Goal: Task Accomplishment & Management: Manage account settings

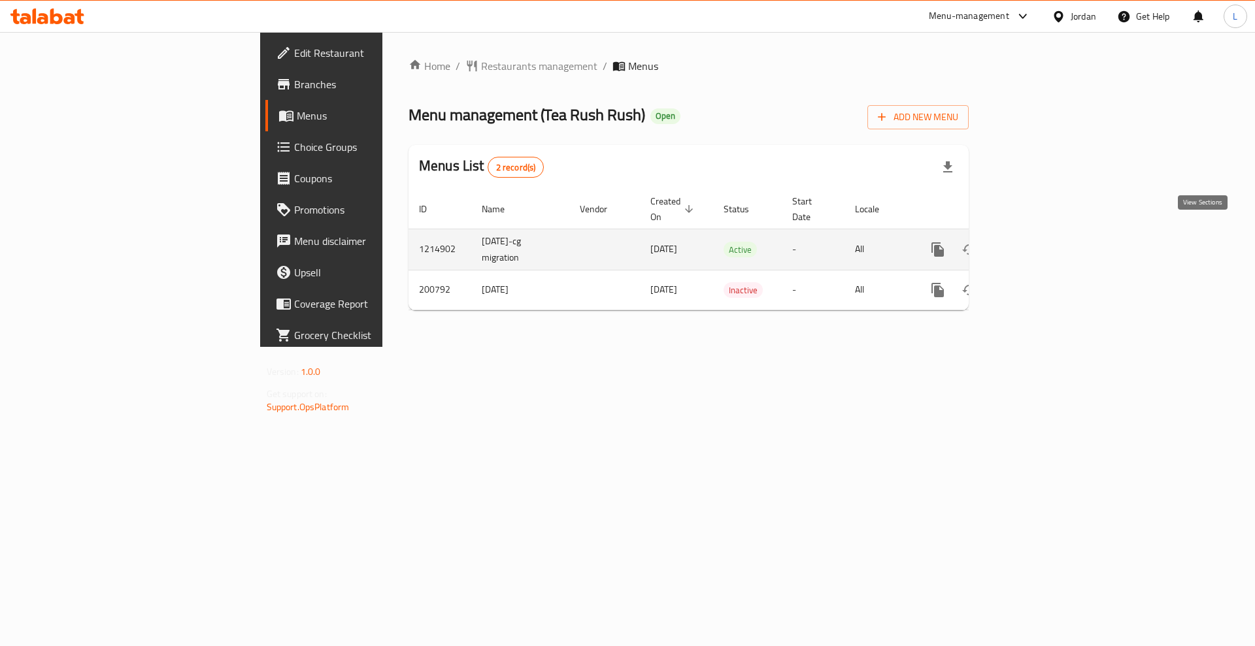
click at [1048, 237] on link "enhanced table" at bounding box center [1031, 249] width 31 height 31
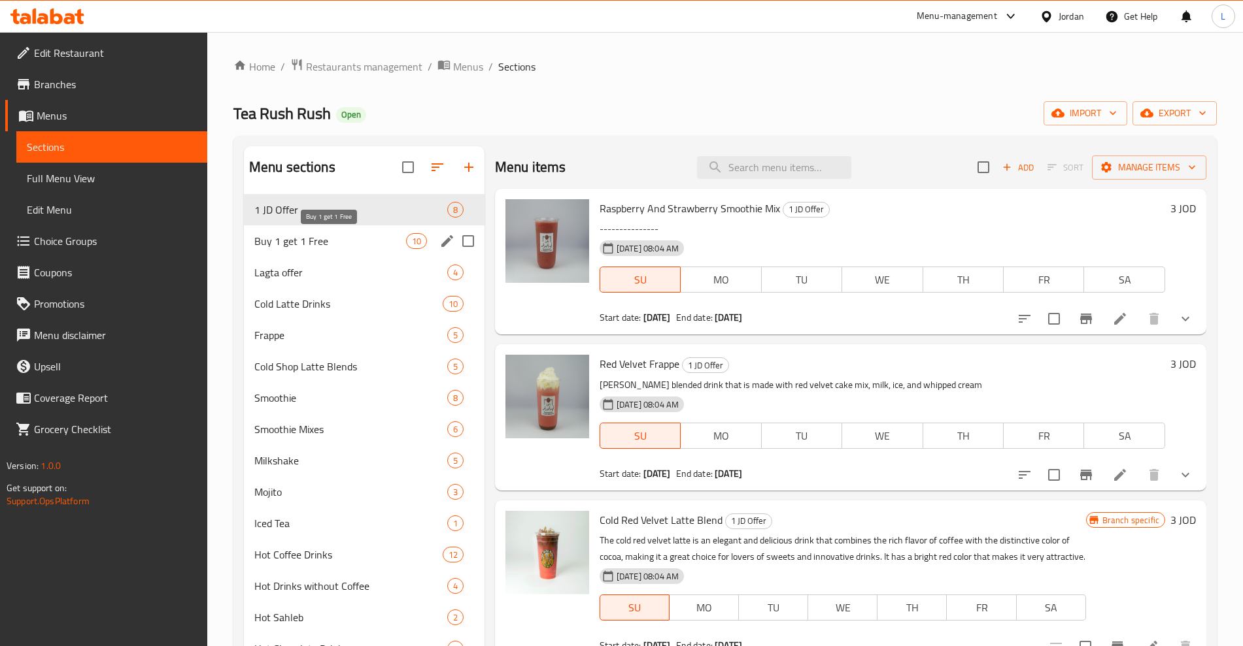
click at [317, 238] on span "Buy 1 get 1 Free" at bounding box center [330, 241] width 152 height 16
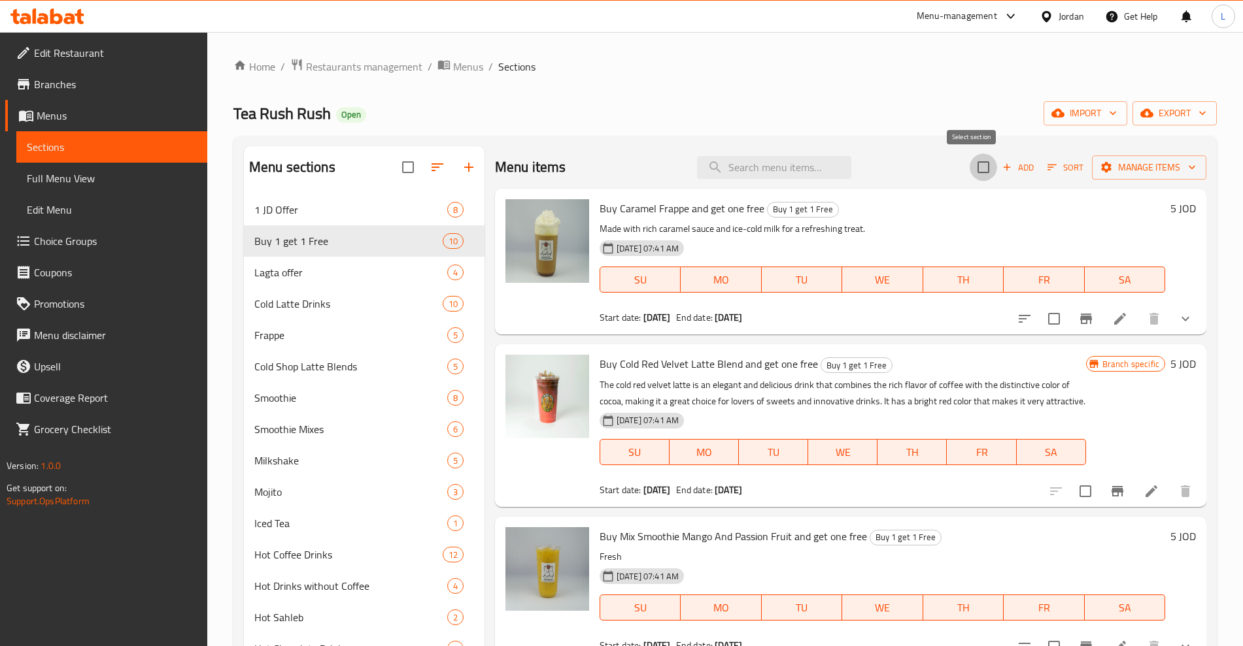
click at [972, 170] on input "checkbox" at bounding box center [982, 167] width 27 height 27
checkbox input "true"
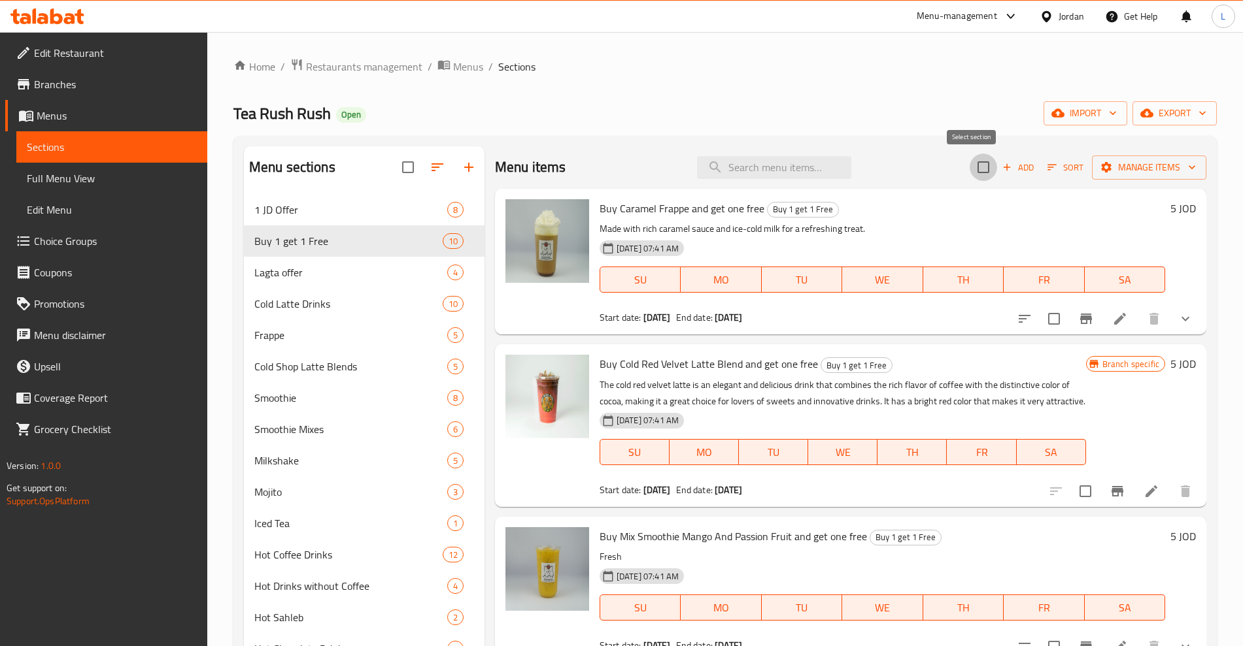
checkbox input "true"
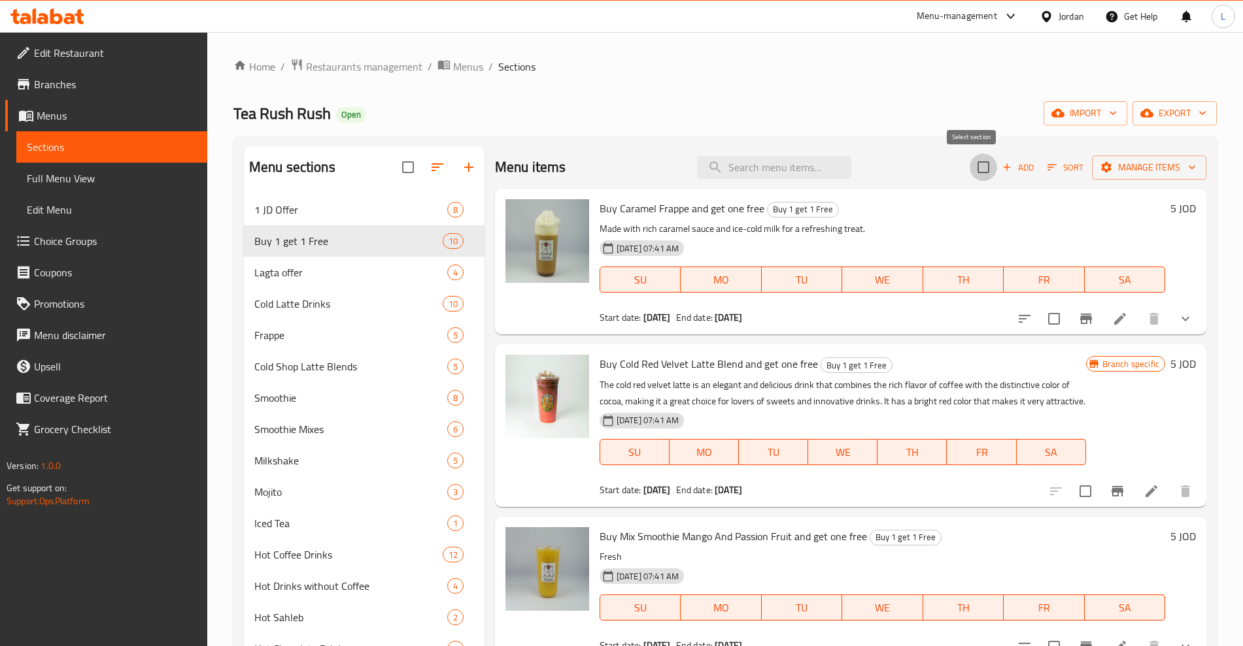
checkbox input "true"
click at [1112, 165] on span "Manage items" at bounding box center [1148, 167] width 93 height 16
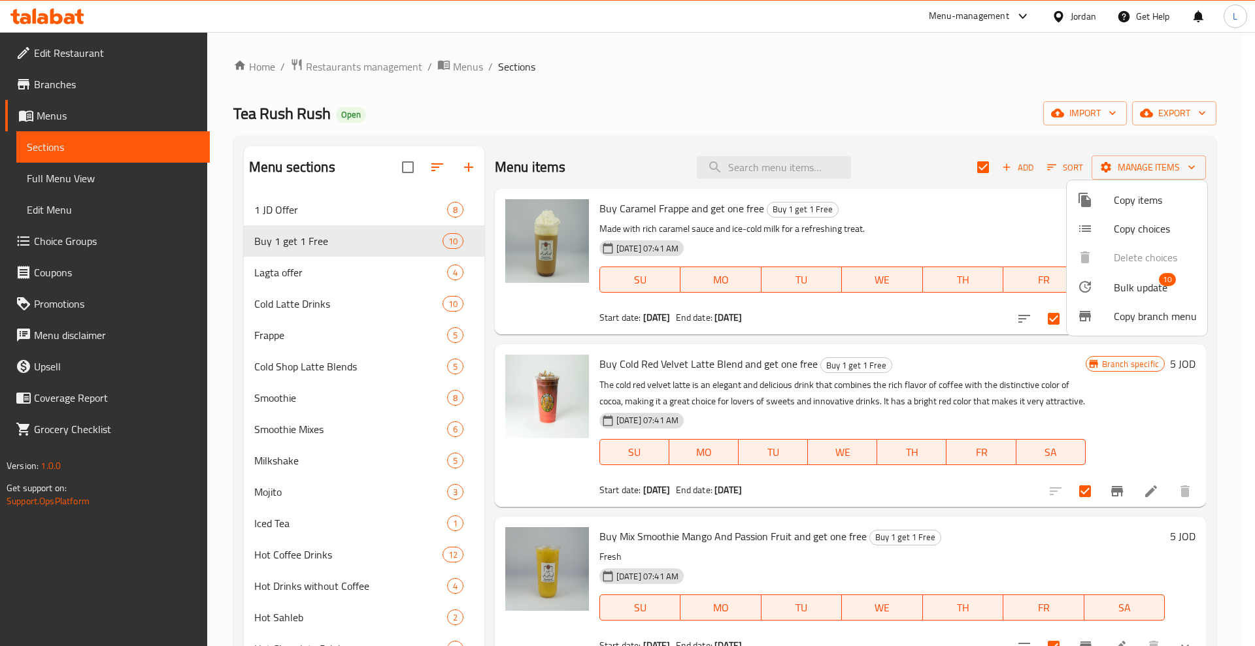
click at [1118, 286] on span "Bulk update" at bounding box center [1141, 288] width 54 height 16
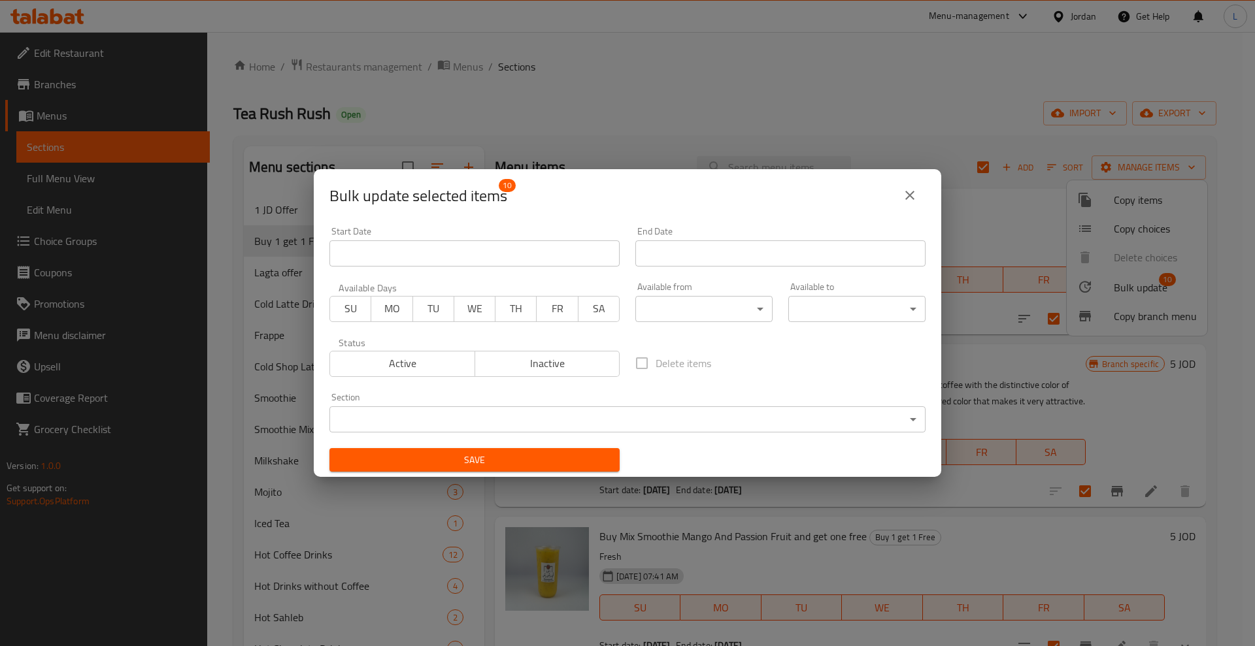
click at [420, 257] on input "Start Date" at bounding box center [474, 254] width 290 height 26
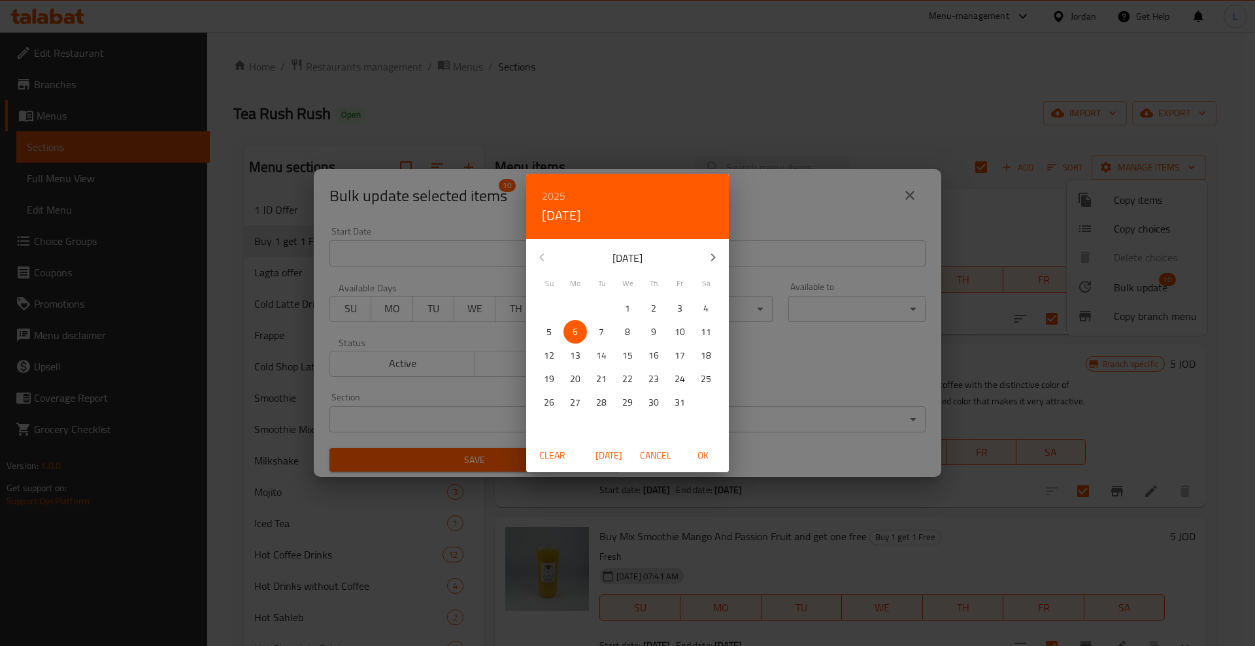
click at [573, 333] on p "6" at bounding box center [575, 332] width 5 height 16
click at [695, 453] on span "OK" at bounding box center [702, 456] width 31 height 16
type input "06-10-2025"
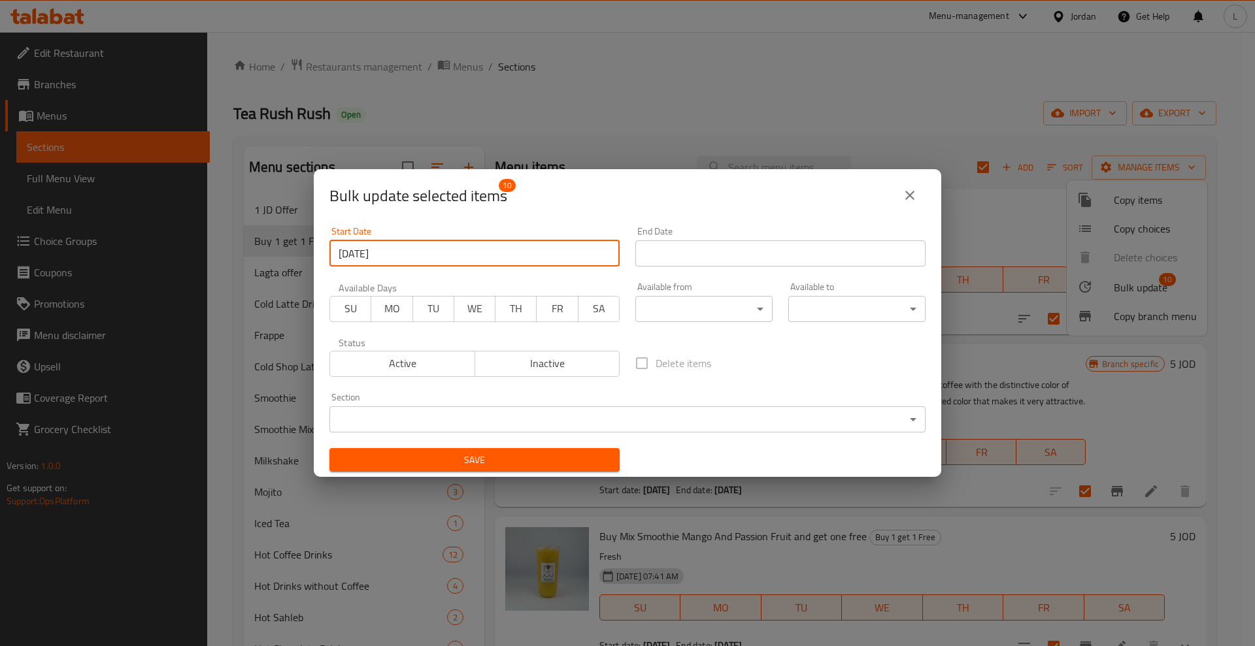
click at [680, 250] on input "Start Date" at bounding box center [780, 254] width 290 height 26
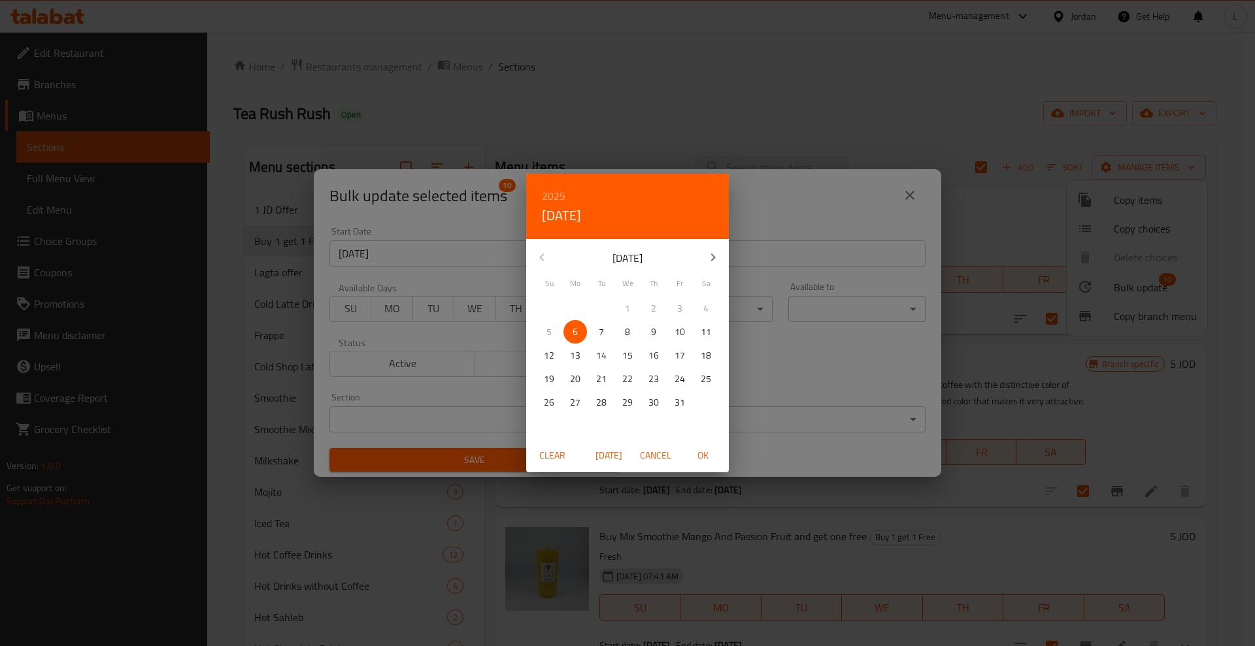
click at [595, 331] on span "7" at bounding box center [602, 332] width 24 height 16
click at [703, 461] on span "OK" at bounding box center [702, 456] width 31 height 16
type input "07-10-2025"
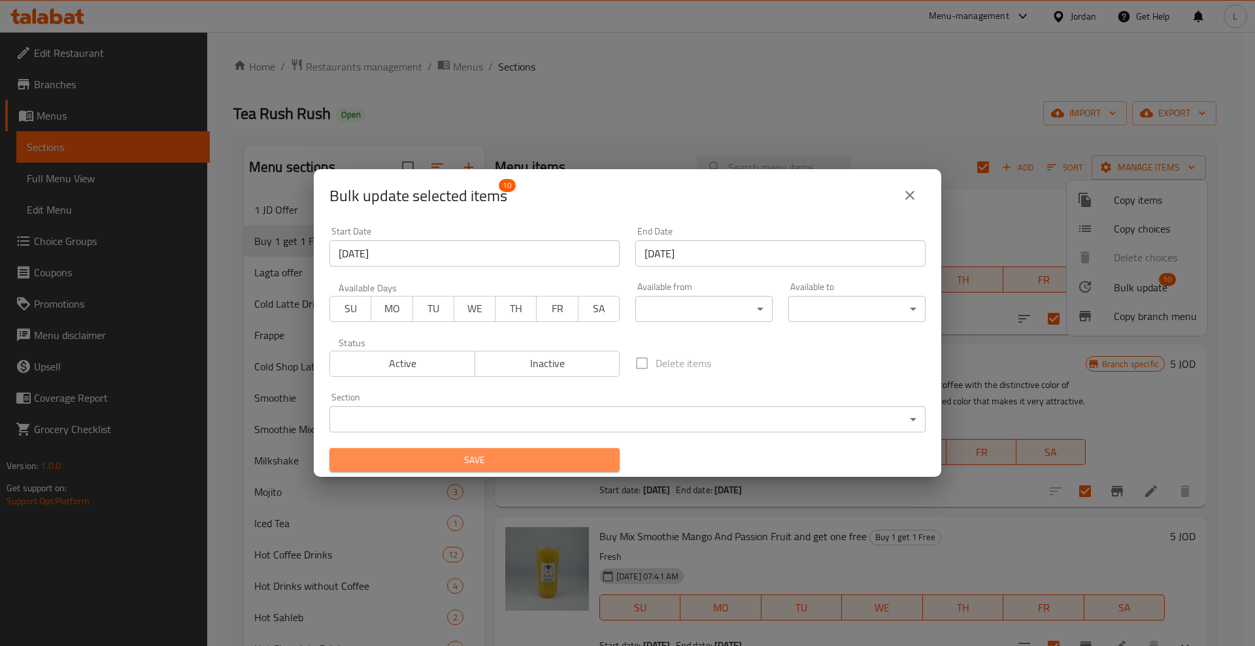
click at [528, 452] on span "Save" at bounding box center [474, 460] width 269 height 16
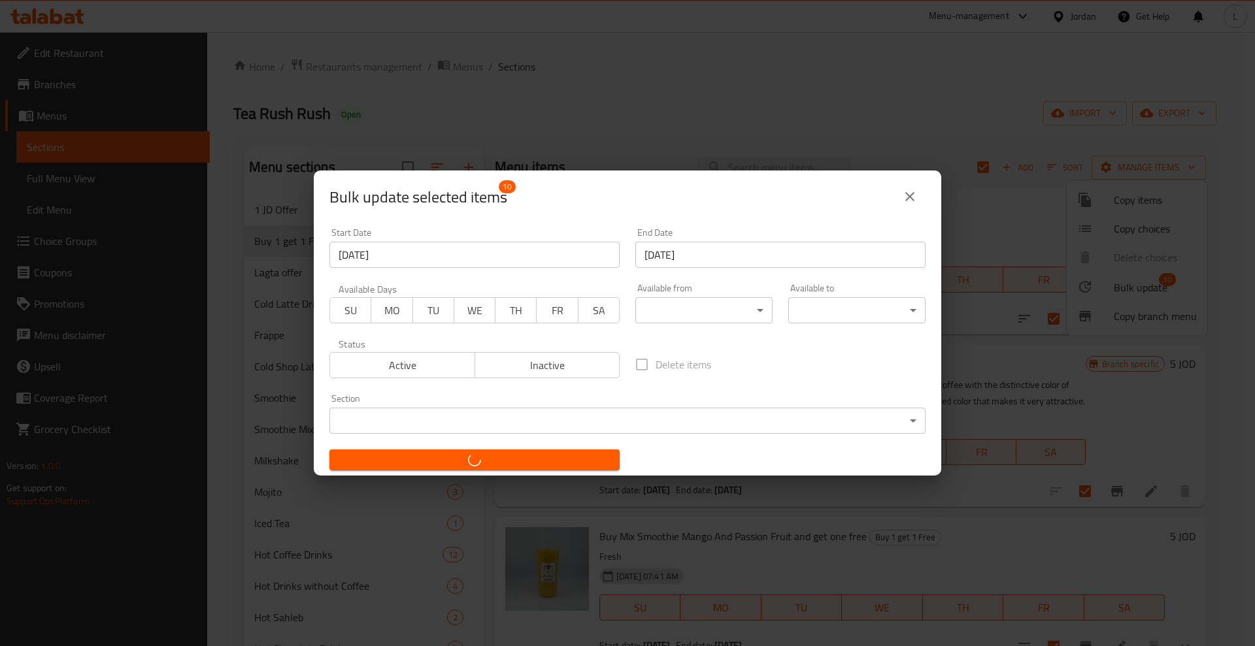
checkbox input "false"
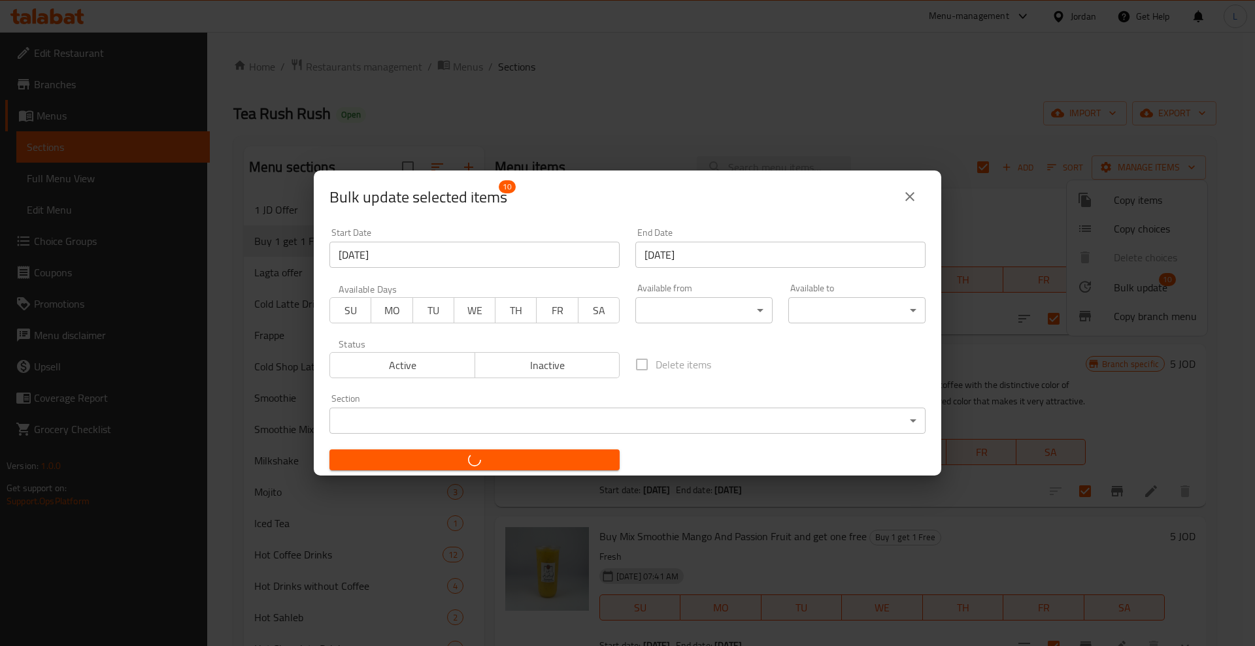
checkbox input "false"
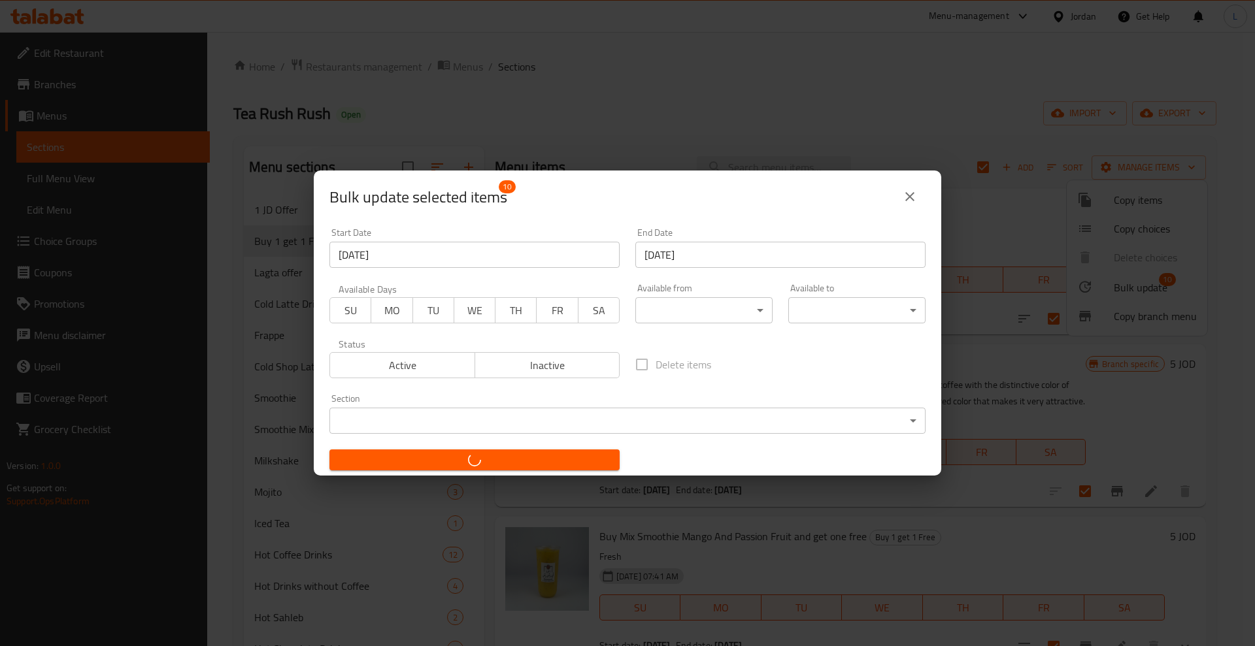
checkbox input "false"
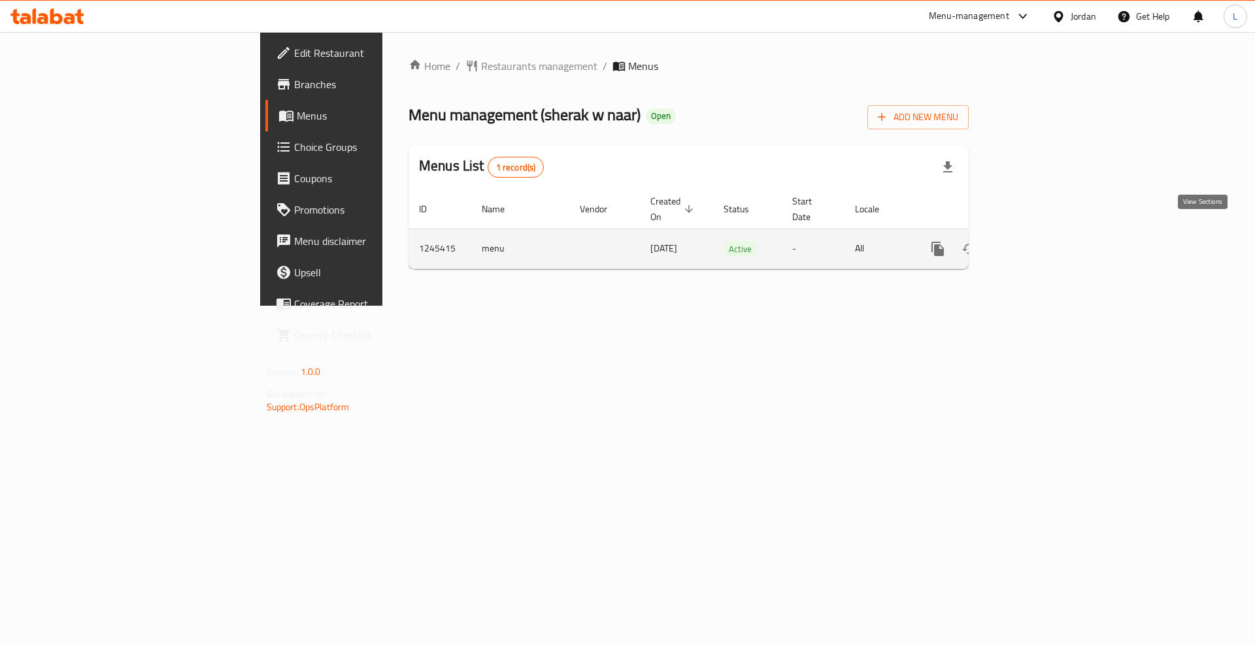
click at [1040, 241] on icon "enhanced table" at bounding box center [1032, 249] width 16 height 16
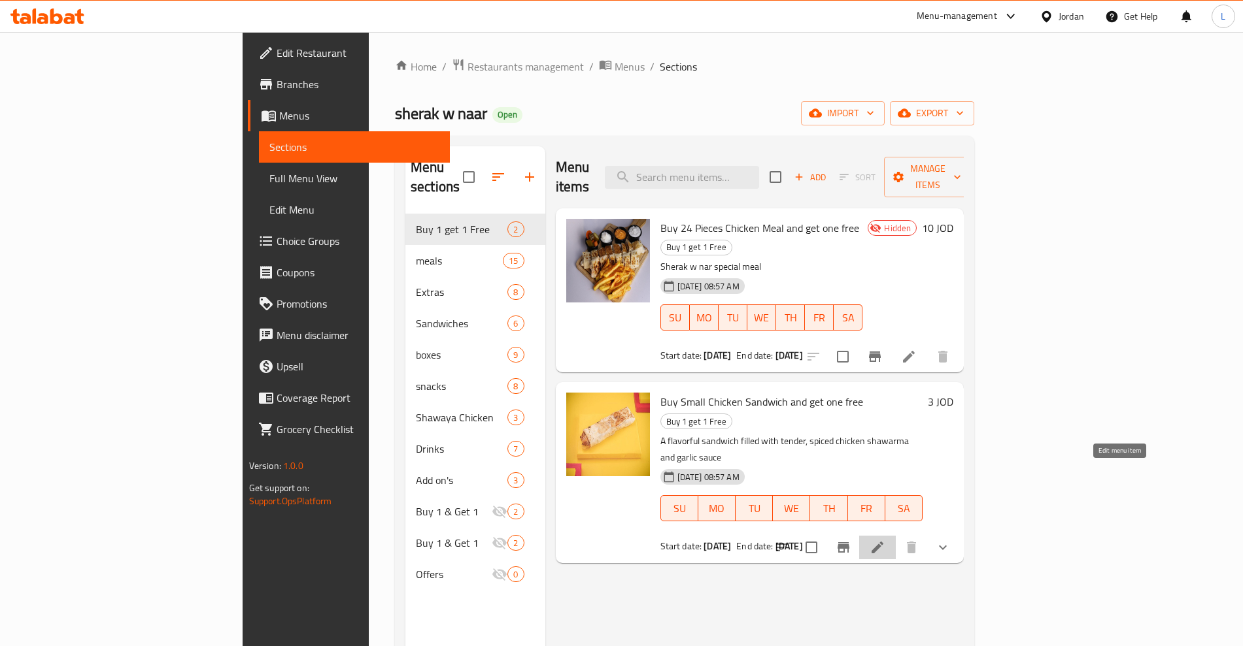
click at [885, 540] on icon at bounding box center [877, 548] width 16 height 16
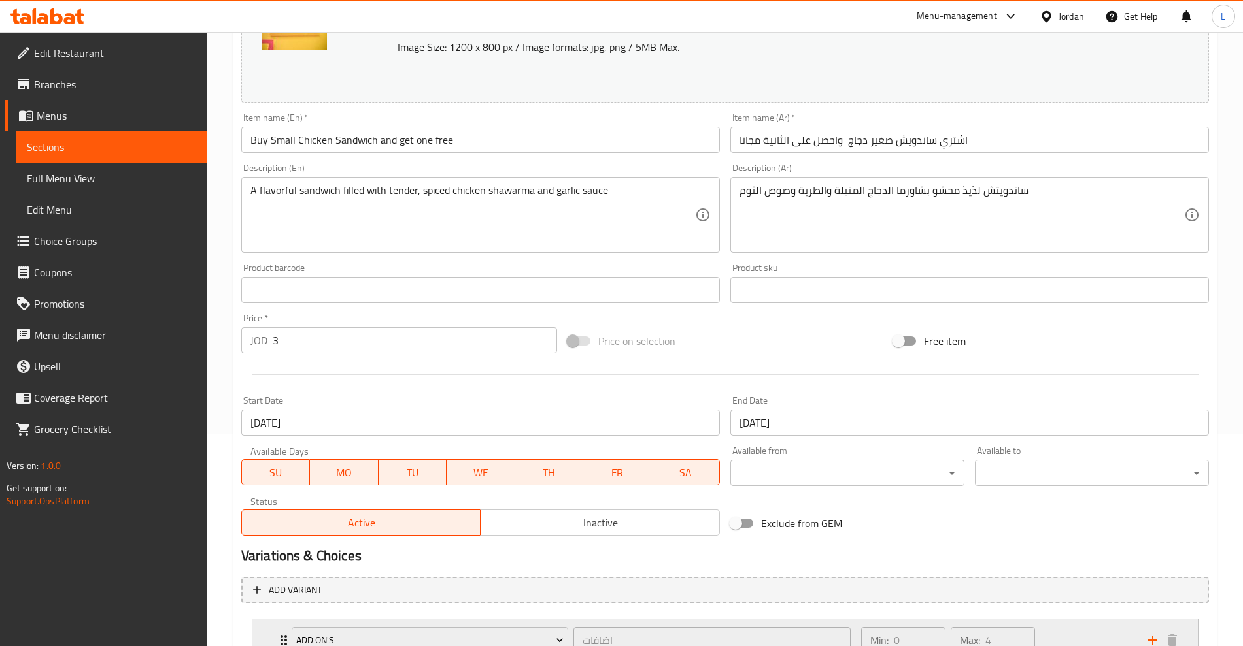
scroll to position [318, 0]
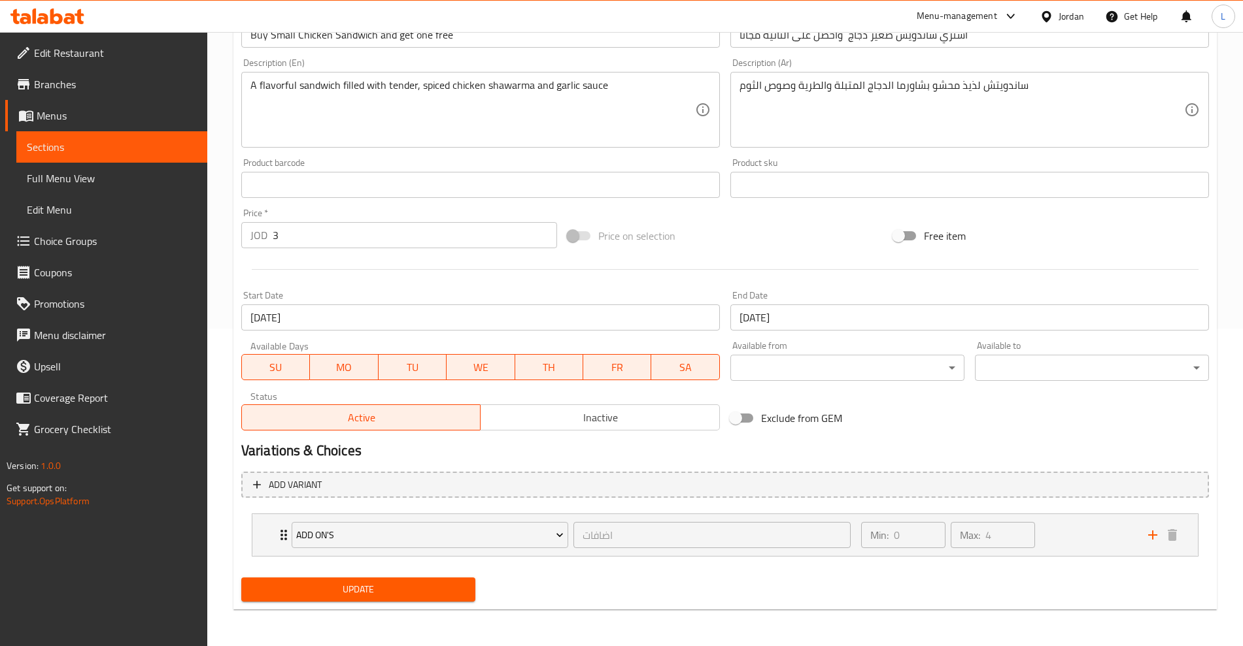
click at [518, 418] on span "Inactive" at bounding box center [600, 418] width 229 height 19
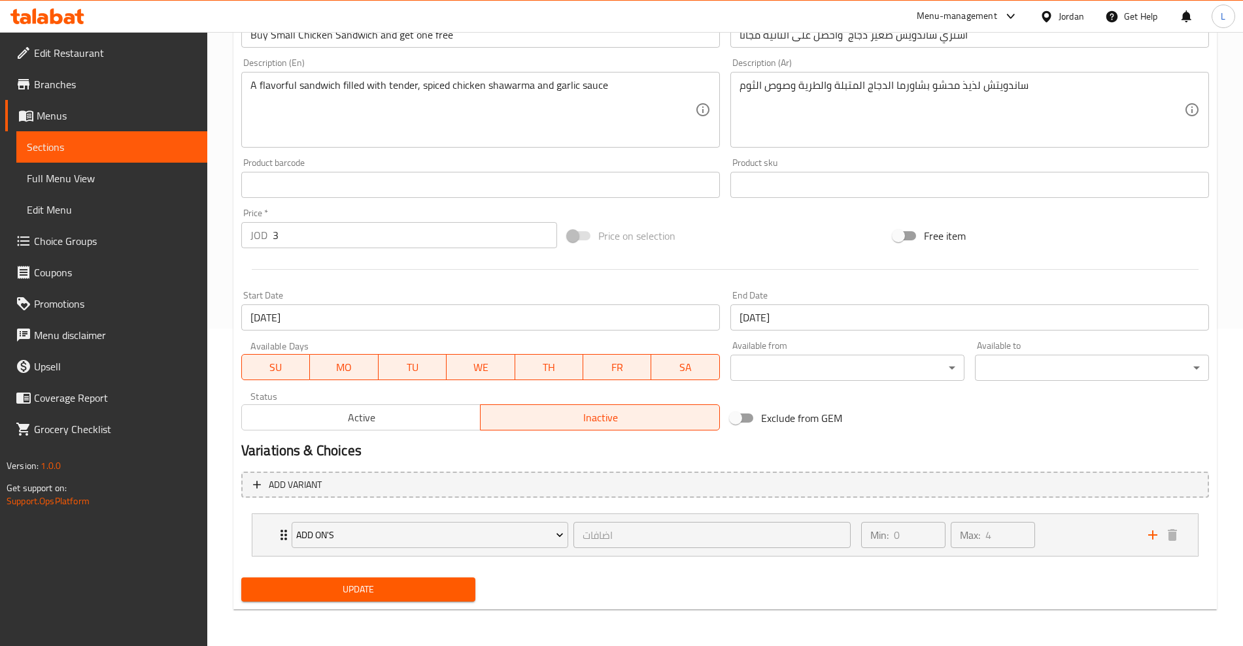
click at [405, 590] on span "Update" at bounding box center [358, 590] width 213 height 16
click at [128, 155] on link "Sections" at bounding box center [111, 146] width 191 height 31
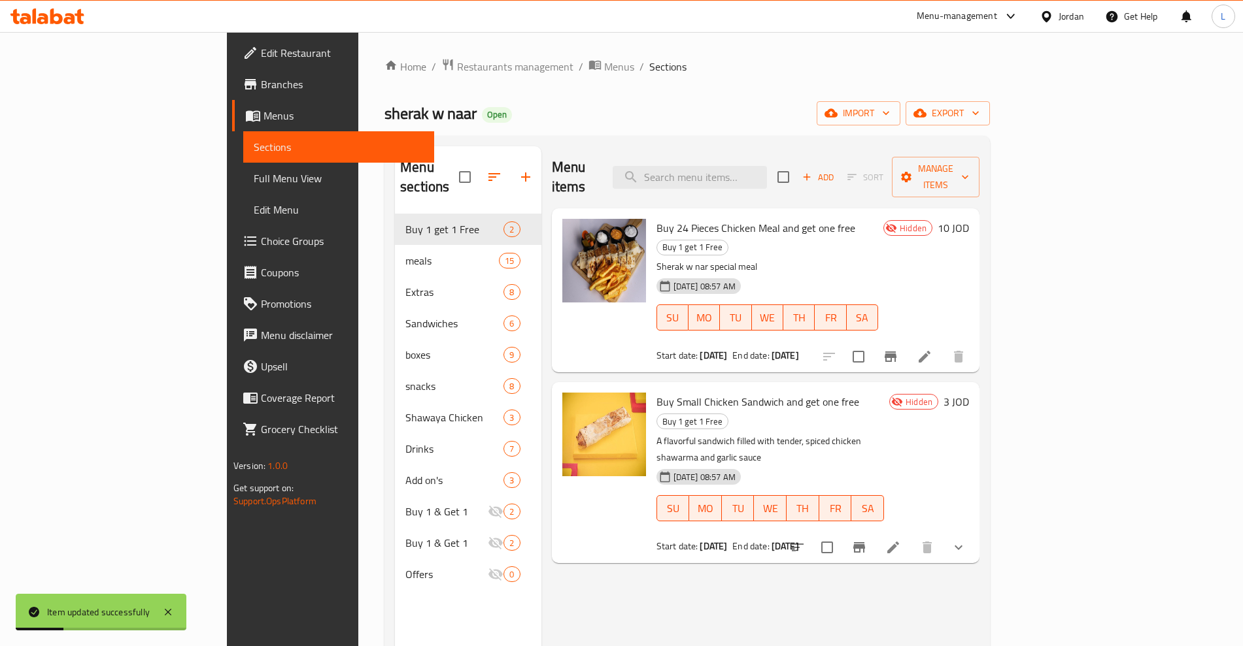
click at [932, 349] on icon at bounding box center [924, 357] width 16 height 16
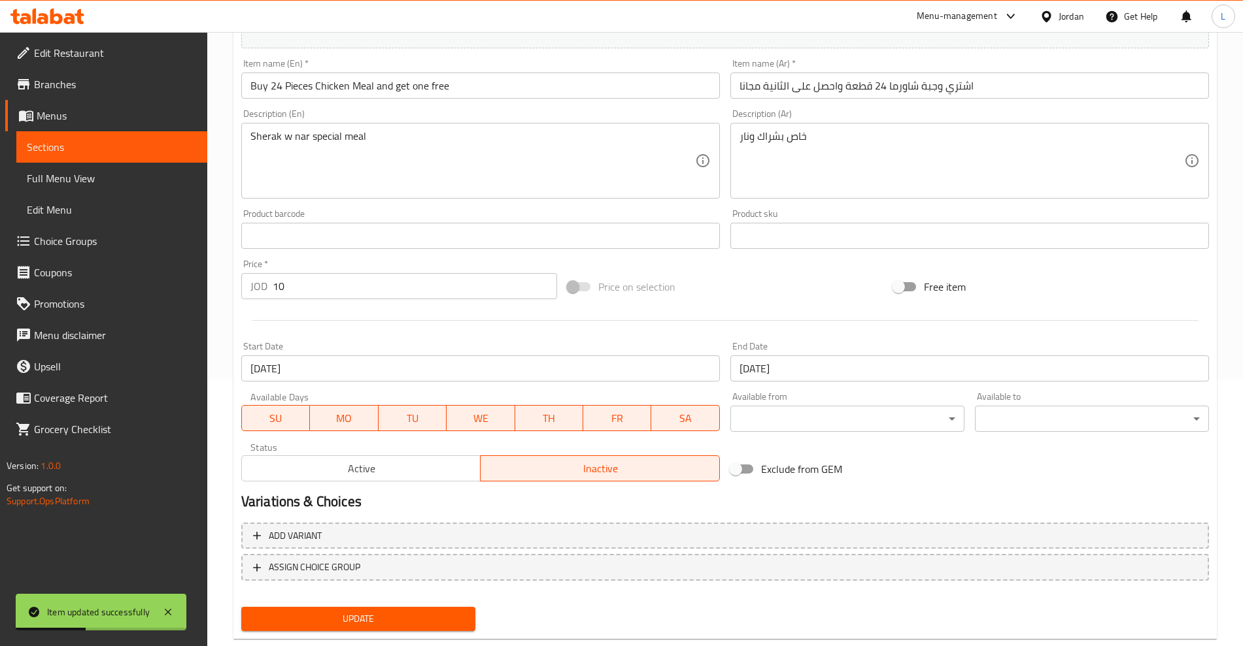
scroll to position [296, 0]
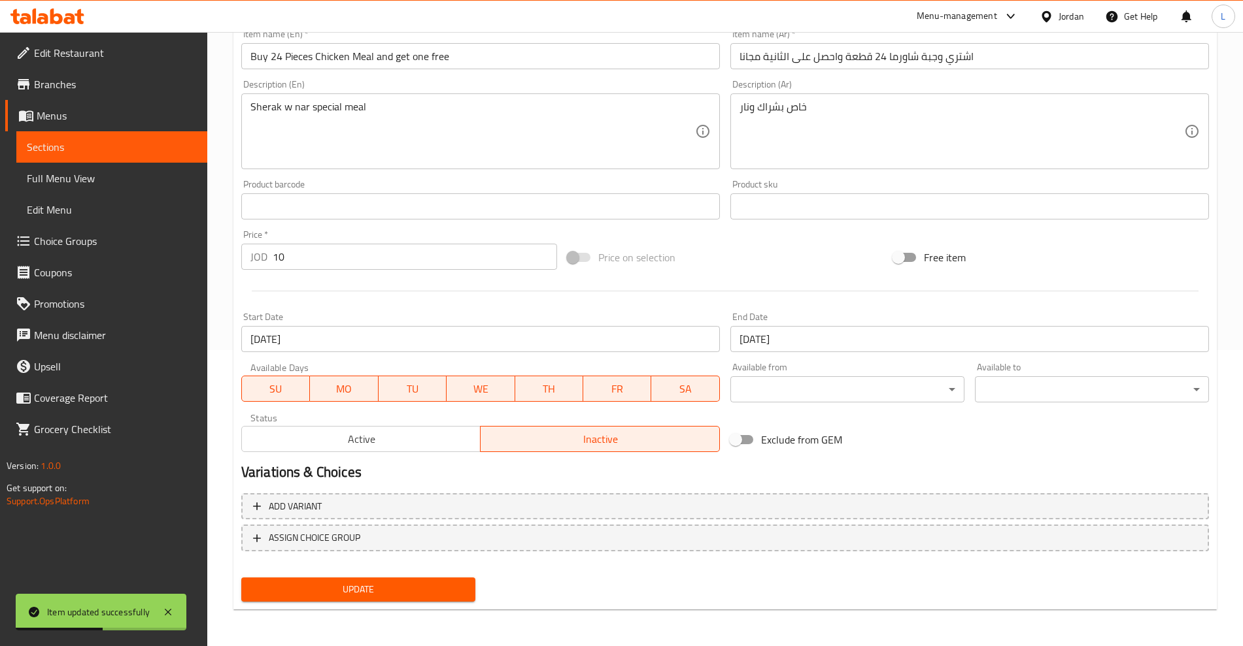
click at [366, 441] on span "Active" at bounding box center [361, 439] width 229 height 19
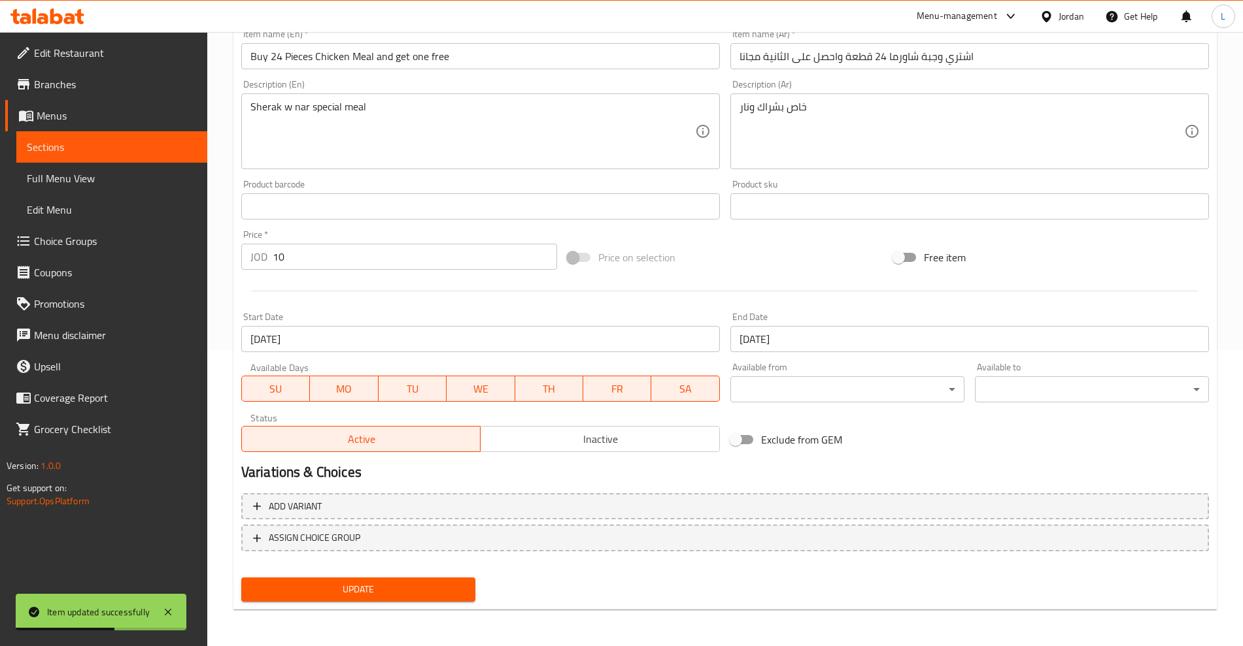
click at [363, 592] on span "Update" at bounding box center [358, 590] width 213 height 16
click at [52, 151] on span "Sections" at bounding box center [112, 147] width 170 height 16
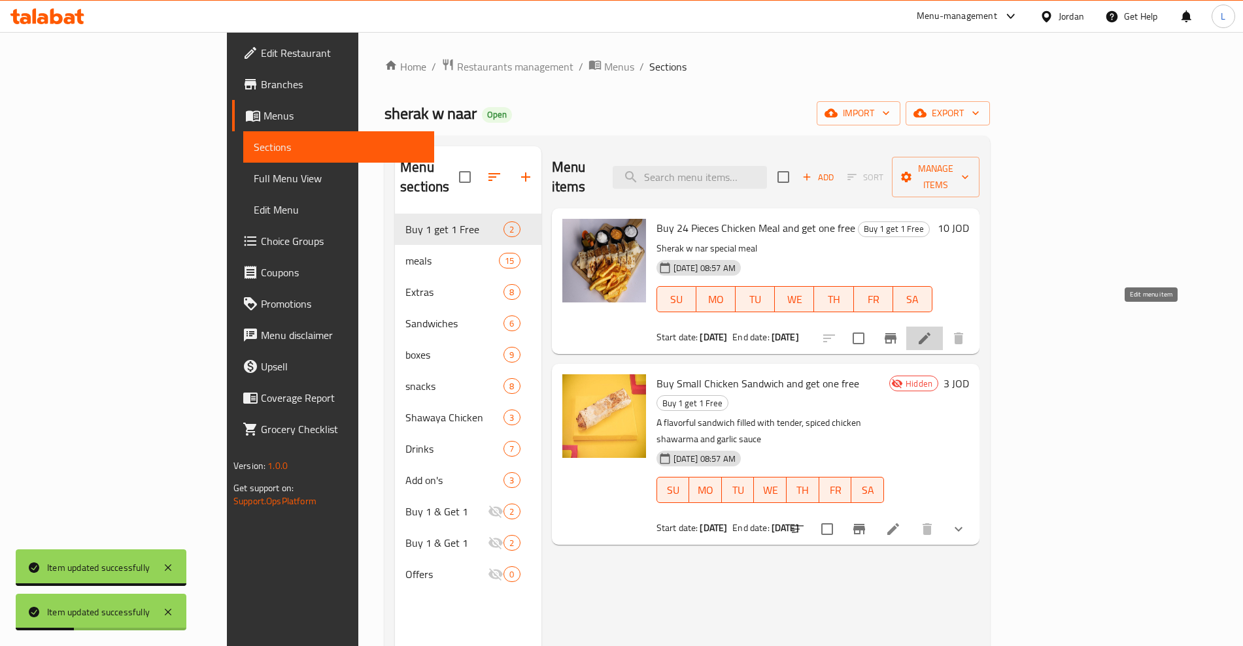
click at [930, 333] on icon at bounding box center [924, 339] width 12 height 12
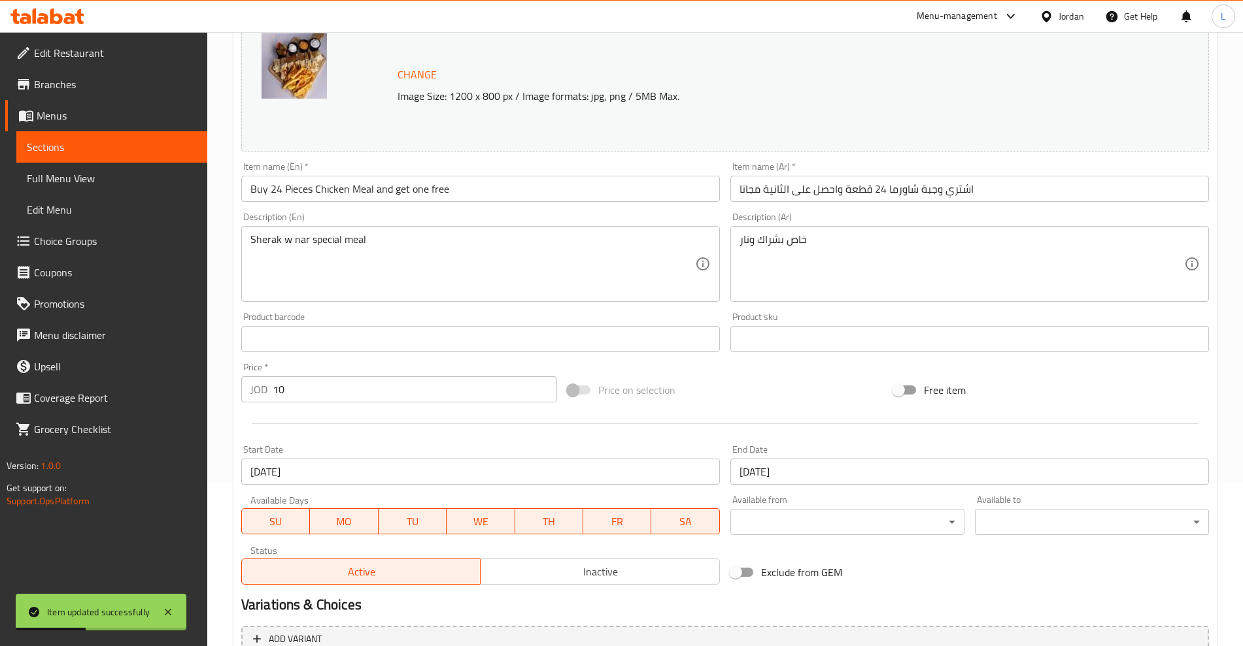
scroll to position [296, 0]
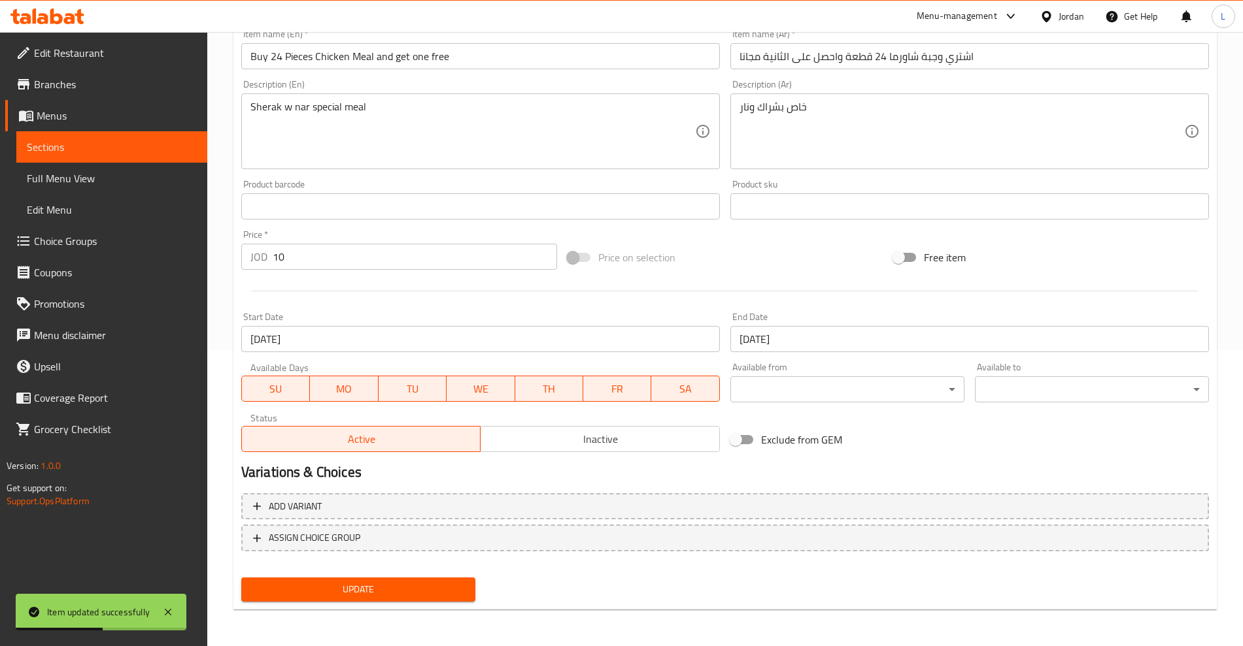
click at [331, 342] on input "22-09-2025" at bounding box center [480, 339] width 478 height 26
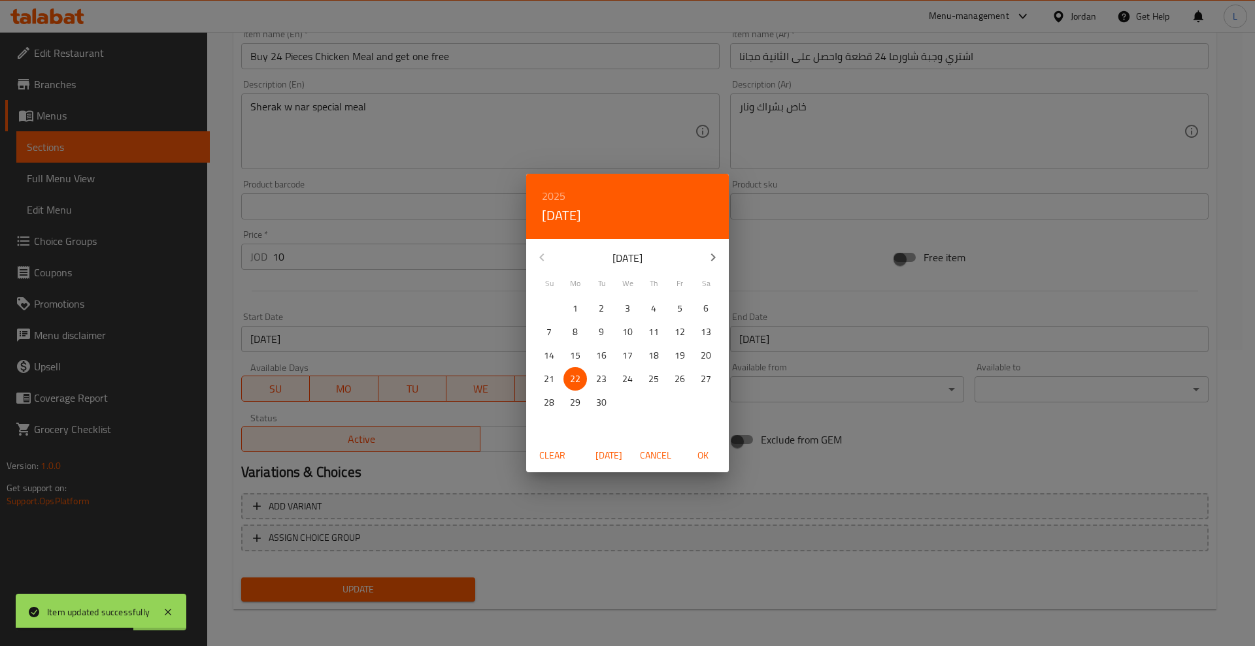
click at [701, 253] on button "button" at bounding box center [712, 257] width 31 height 31
click at [577, 330] on p "6" at bounding box center [575, 332] width 5 height 16
click at [706, 452] on span "OK" at bounding box center [702, 456] width 31 height 16
type input "06-10-2025"
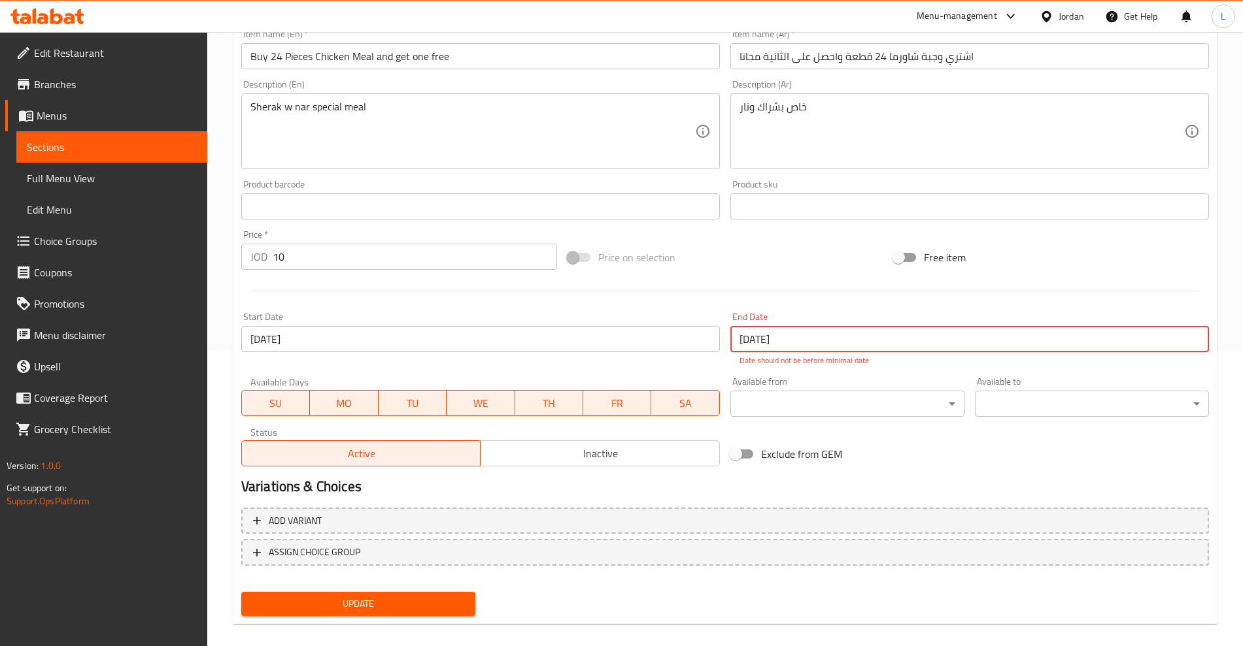
click at [776, 344] on input "22-09-2025" at bounding box center [969, 339] width 478 height 26
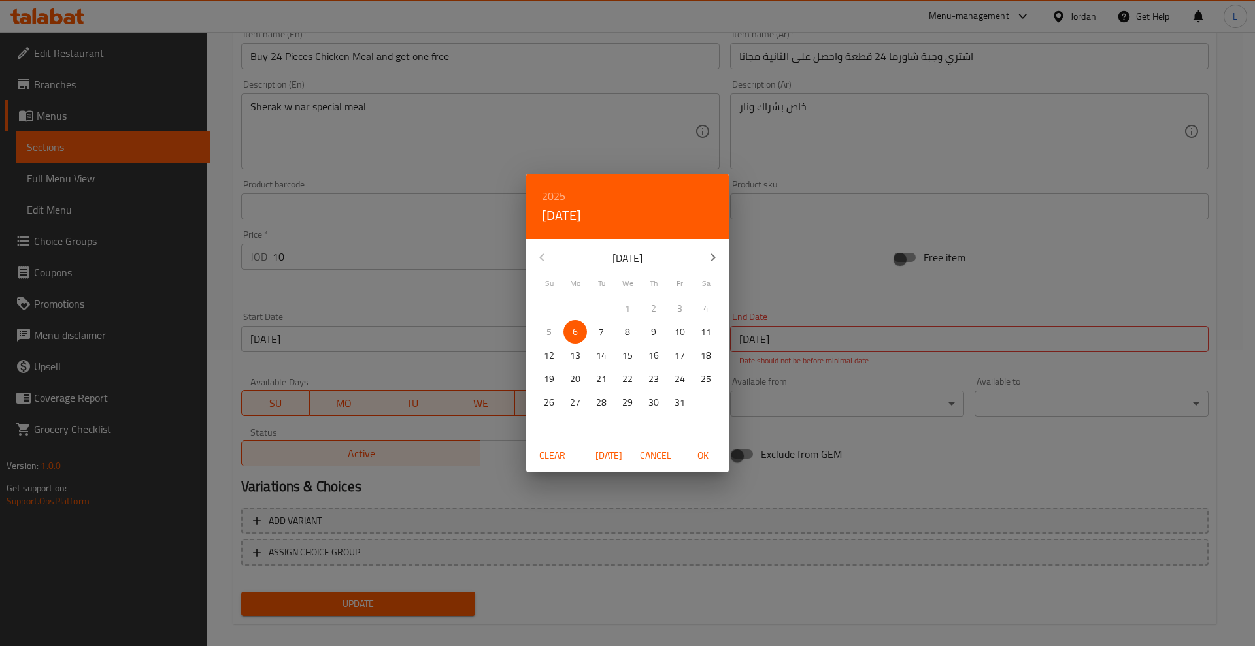
drag, startPoint x: 597, startPoint y: 333, endPoint x: 616, endPoint y: 340, distance: 20.3
click at [598, 333] on span "7" at bounding box center [602, 332] width 24 height 16
click at [700, 456] on span "OK" at bounding box center [702, 456] width 31 height 16
type input "07-10-2025"
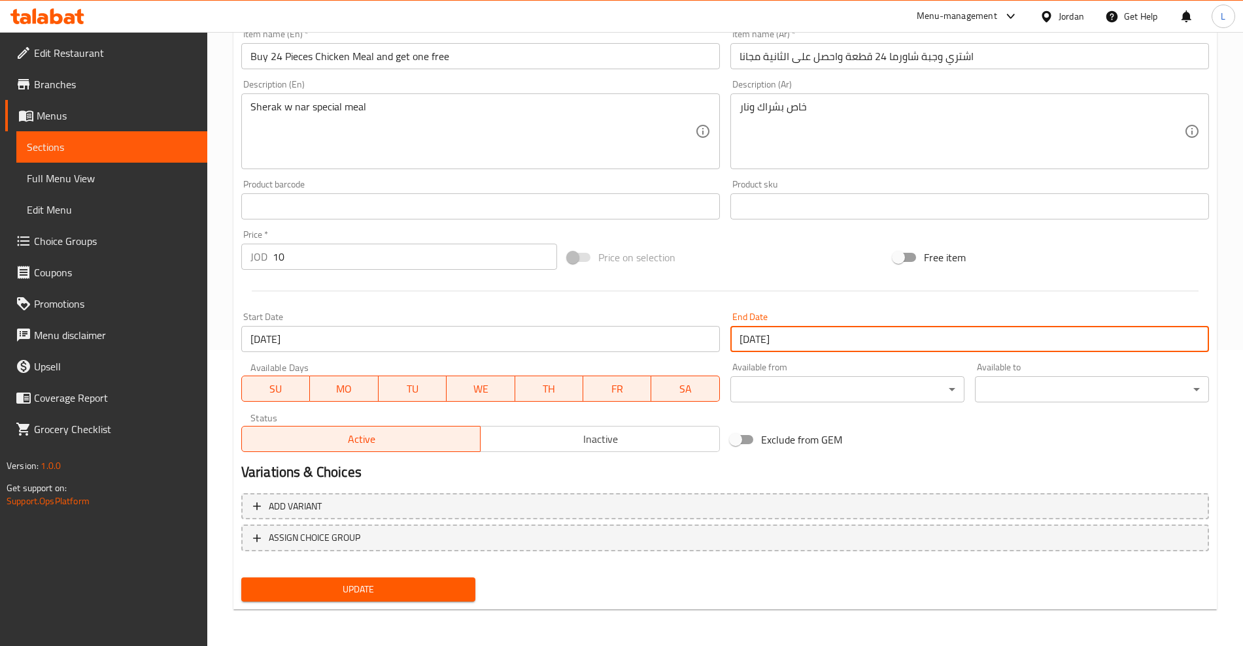
click at [372, 586] on span "Update" at bounding box center [358, 590] width 213 height 16
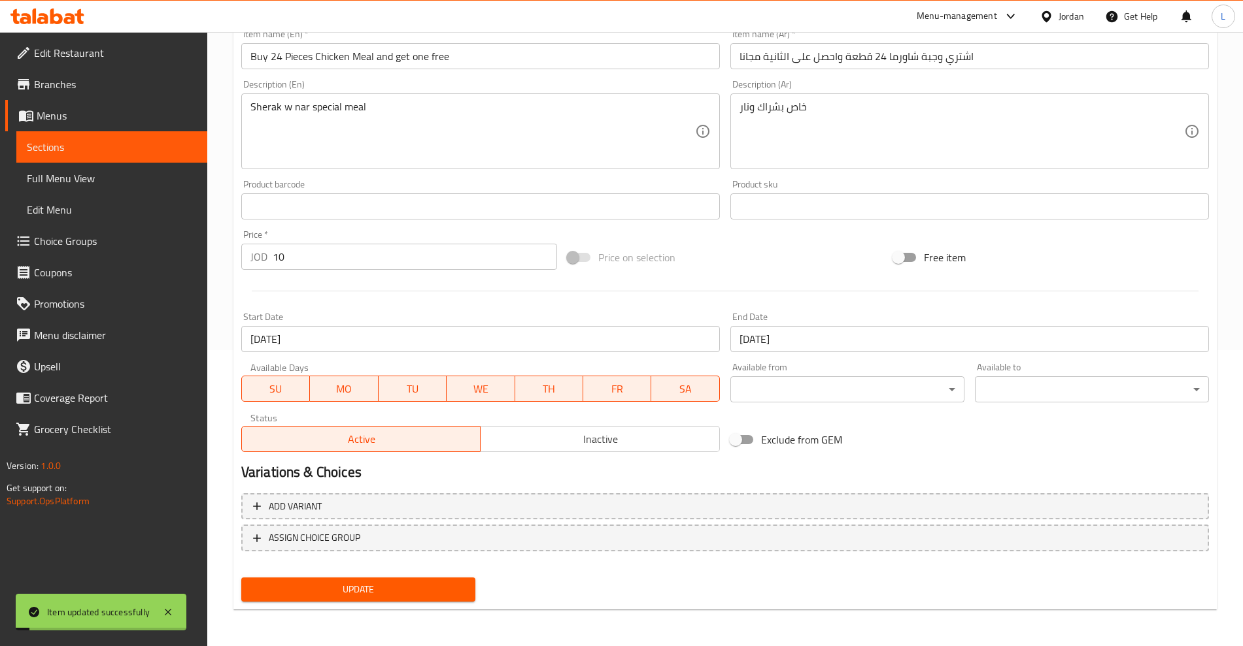
drag, startPoint x: 84, startPoint y: 143, endPoint x: 227, endPoint y: 117, distance: 145.5
click at [85, 142] on span "Sections" at bounding box center [112, 147] width 170 height 16
